Goal: Transaction & Acquisition: Subscribe to service/newsletter

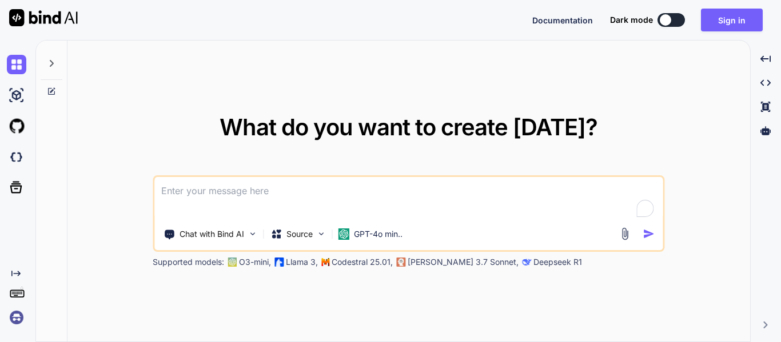
type textarea "x"
click at [276, 194] on textarea "To enrich screen reader interactions, please activate Accessibility in Grammarl…" at bounding box center [408, 198] width 508 height 42
click at [286, 185] on textarea "To enrich screen reader interactions, please activate Accessibility in Grammarl…" at bounding box center [408, 198] width 508 height 42
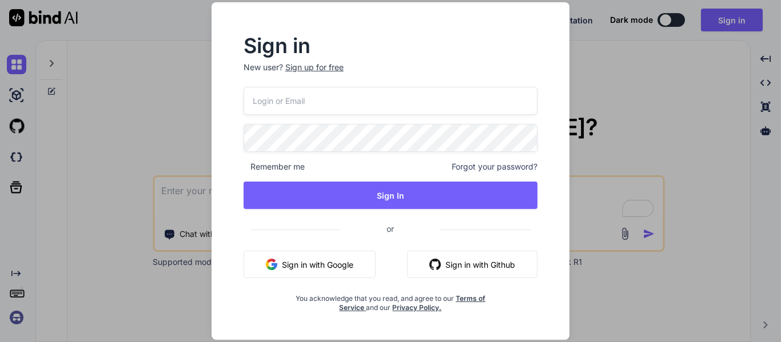
click at [326, 66] on div "Sign up for free" at bounding box center [314, 67] width 58 height 11
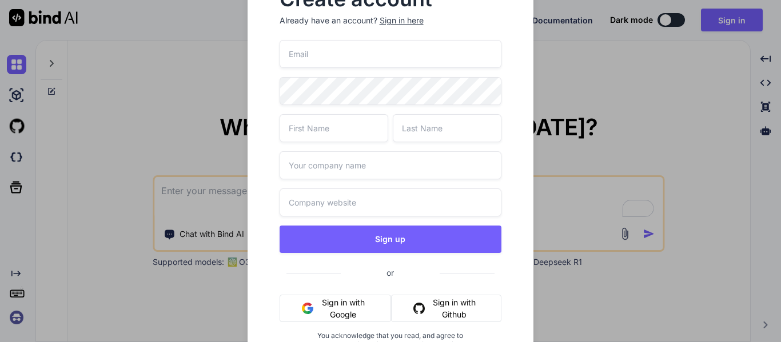
click at [336, 51] on input "email" at bounding box center [390, 54] width 222 height 28
type input "[EMAIL_ADDRESS][DOMAIN_NAME]"
drag, startPoint x: 386, startPoint y: 58, endPoint x: 257, endPoint y: 63, distance: 129.8
click at [257, 63] on div "Create account Already have an account? Sign in here [EMAIL_ADDRESS][DOMAIN_NAM…" at bounding box center [390, 178] width 286 height 415
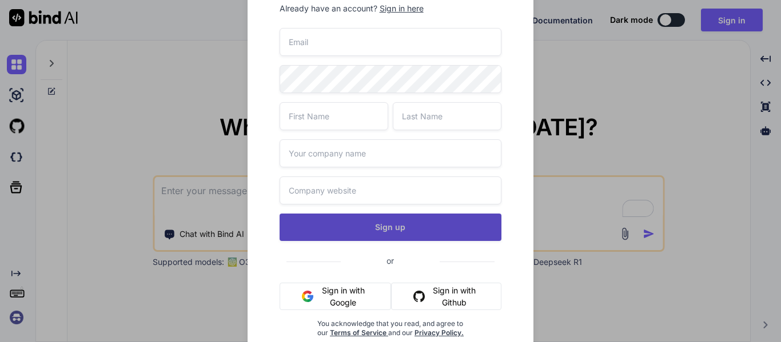
scroll to position [15, 0]
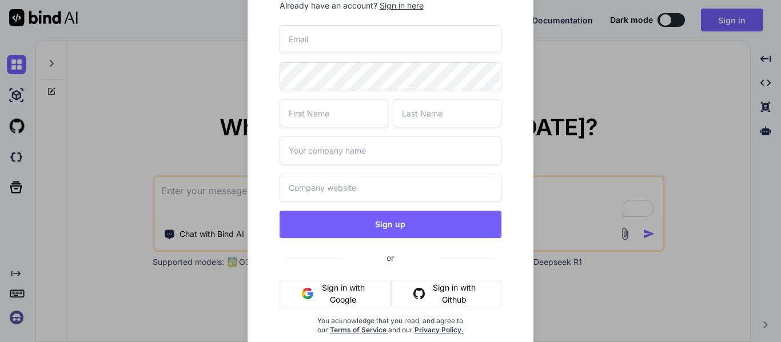
click at [389, 41] on input "email" at bounding box center [390, 39] width 222 height 28
type input "[EMAIL_ADDRESS][DOMAIN_NAME]"
type textarea "x"
click at [338, 289] on div "[EMAIL_ADDRESS][DOMAIN_NAME] Sign up or Sign in with Google Sign in with Github…" at bounding box center [390, 193] width 222 height 337
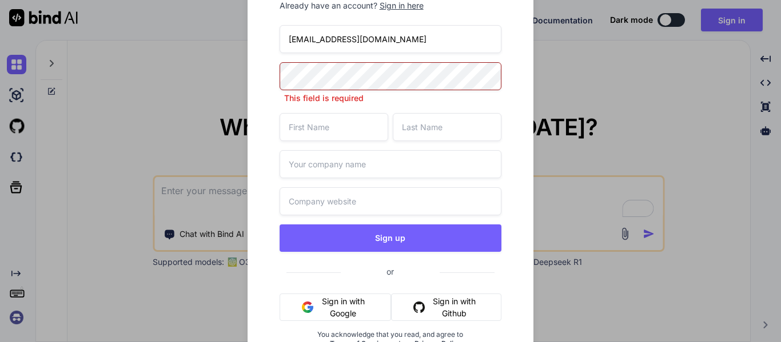
click at [337, 306] on button "Sign in with Google" at bounding box center [335, 307] width 112 height 27
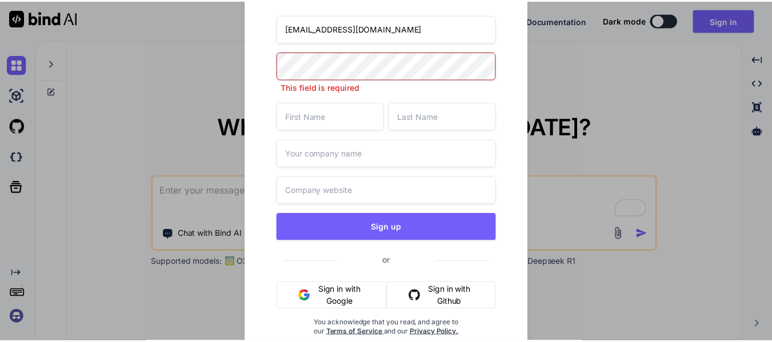
scroll to position [29, 0]
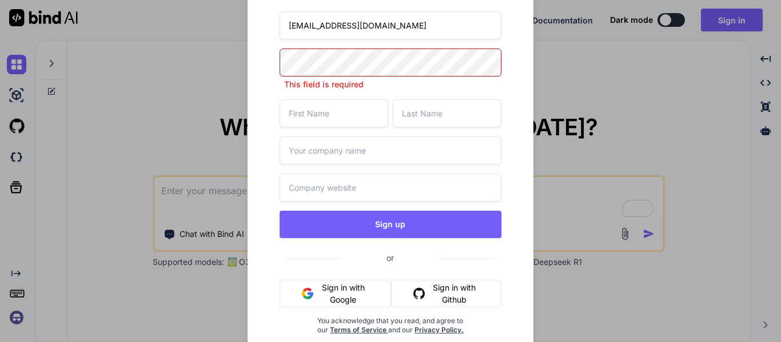
click at [351, 293] on button "Sign in with Google" at bounding box center [335, 293] width 112 height 27
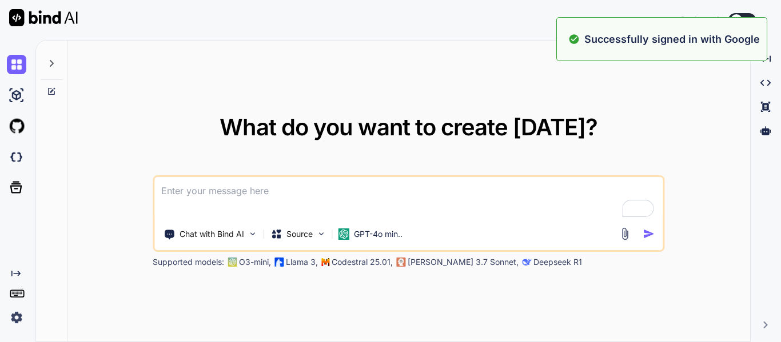
click at [290, 189] on textarea "To enrich screen reader interactions, please activate Accessibility in Grammarl…" at bounding box center [408, 198] width 508 height 42
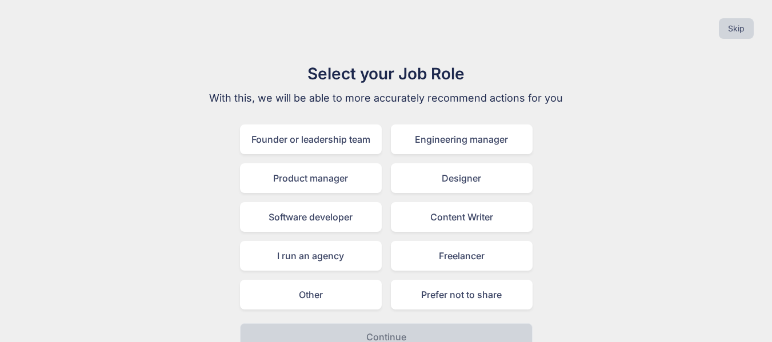
scroll to position [18, 0]
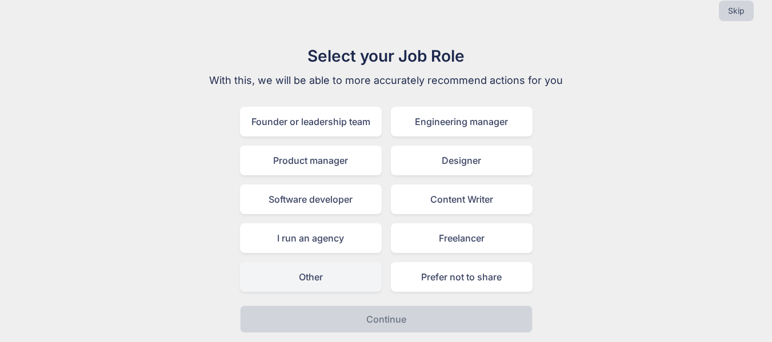
click at [333, 279] on div "Other" at bounding box center [311, 277] width 142 height 30
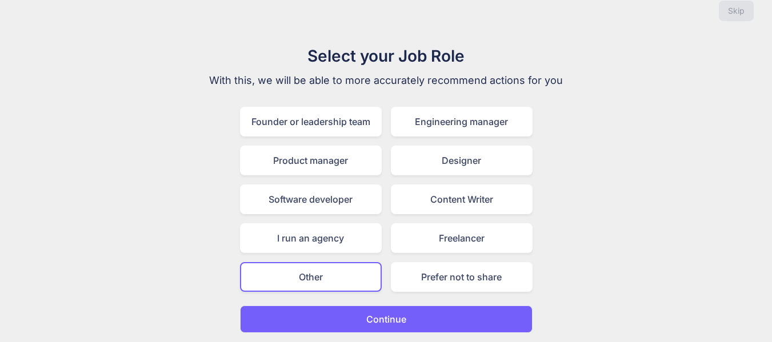
click at [377, 317] on p "Continue" at bounding box center [386, 320] width 40 height 14
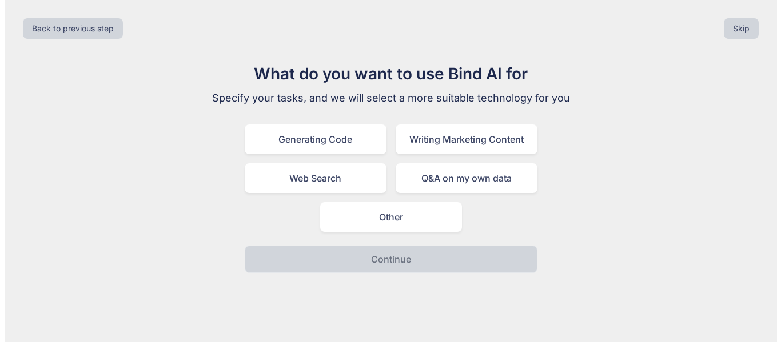
scroll to position [0, 0]
